Goal: Information Seeking & Learning: Learn about a topic

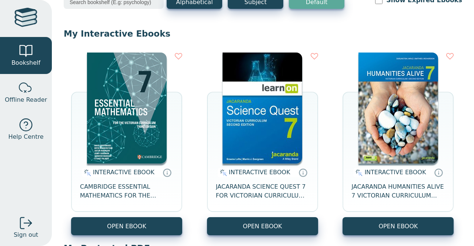
scroll to position [50, 0]
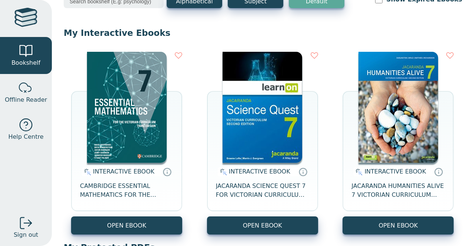
click at [116, 165] on div "INTERACTIVE EBOOK CAMBRIDGE ESSENTIAL MATHEMATICS FOR THE VICTORIAN CURRICULUM …" at bounding box center [126, 190] width 111 height 54
click at [119, 175] on span "INTERACTIVE EBOOK" at bounding box center [123, 171] width 61 height 7
click at [105, 189] on span "CAMBRIDGE ESSENTIAL MATHEMATICS FOR THE VICTORIAN CURRICULUM YEAR 7 EBOOK 3E" at bounding box center [126, 191] width 93 height 18
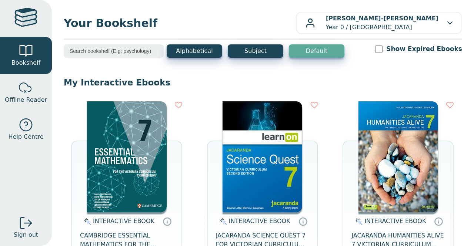
click at [137, 149] on img at bounding box center [127, 156] width 80 height 111
